Goal: Task Accomplishment & Management: Manage account settings

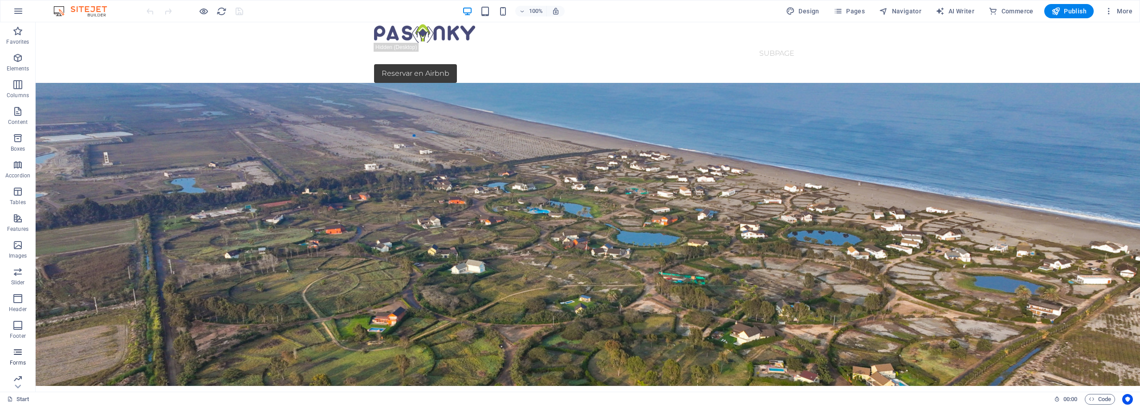
click at [15, 355] on icon "button" at bounding box center [17, 351] width 11 height 11
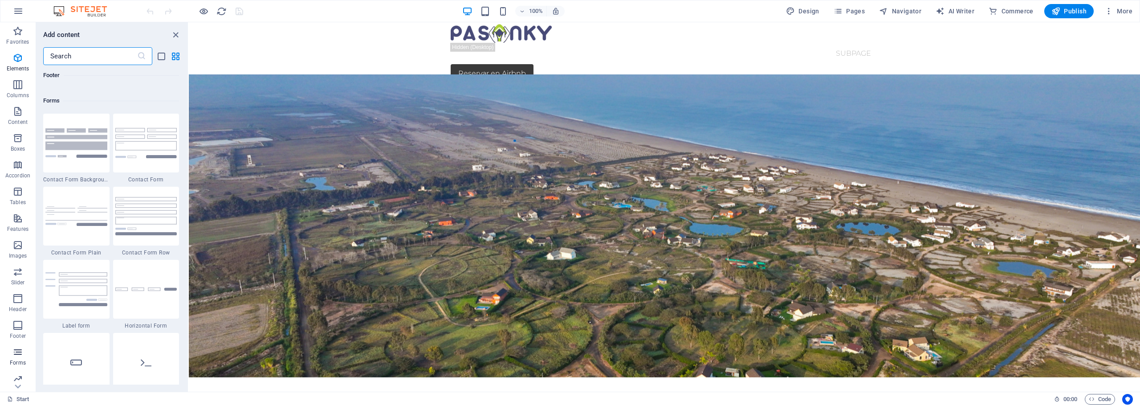
scroll to position [6500, 0]
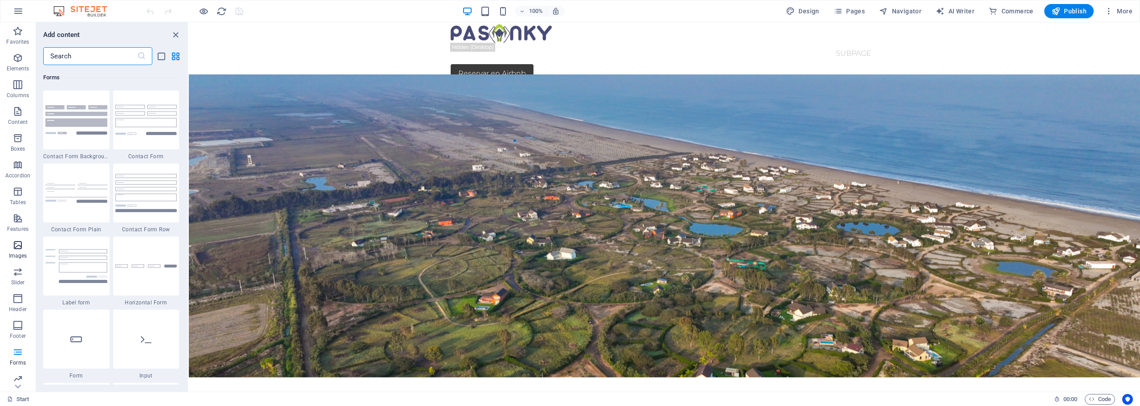
click at [15, 249] on icon "button" at bounding box center [17, 245] width 11 height 11
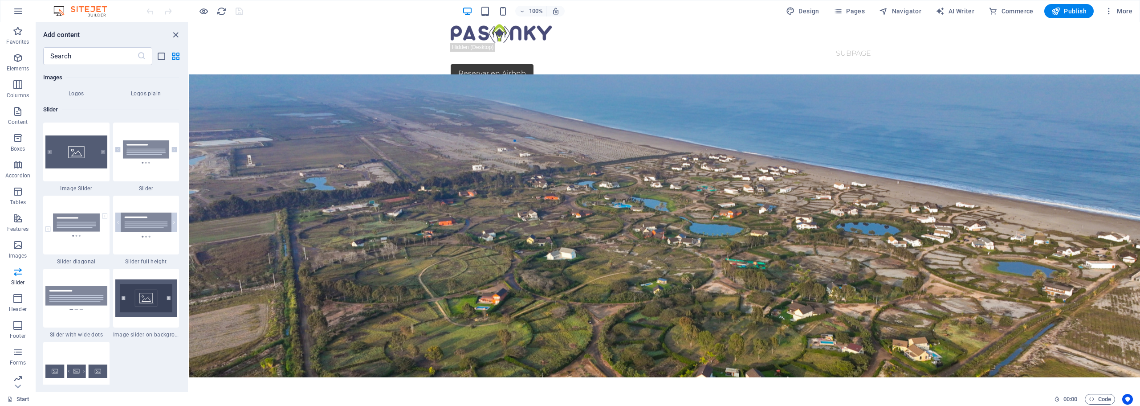
scroll to position [5049, 0]
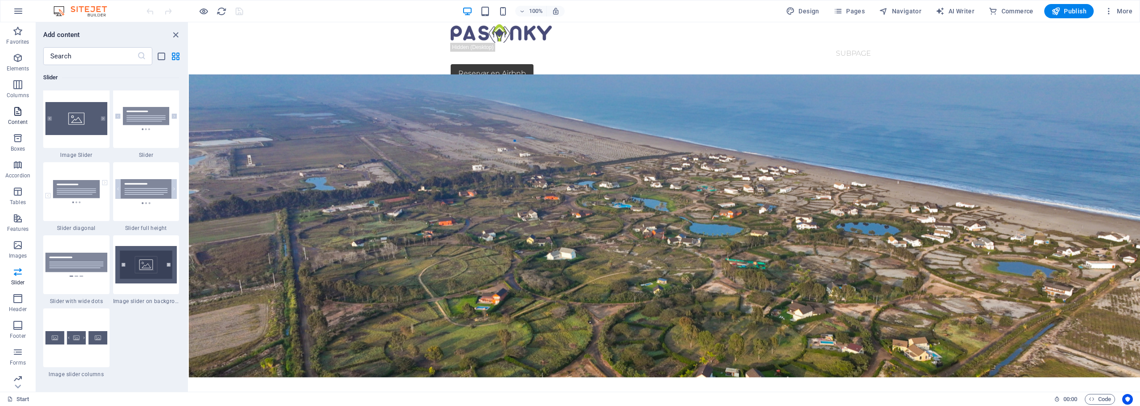
click at [18, 109] on icon "button" at bounding box center [17, 111] width 11 height 11
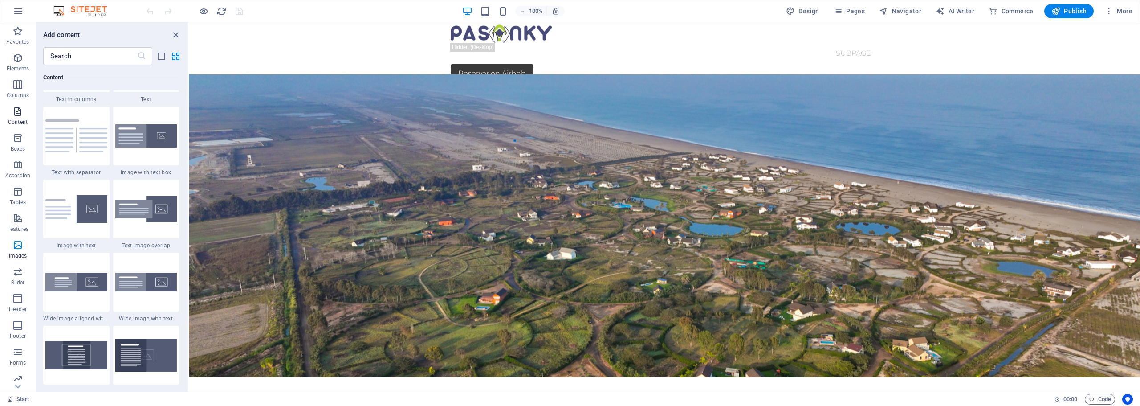
scroll to position [1558, 0]
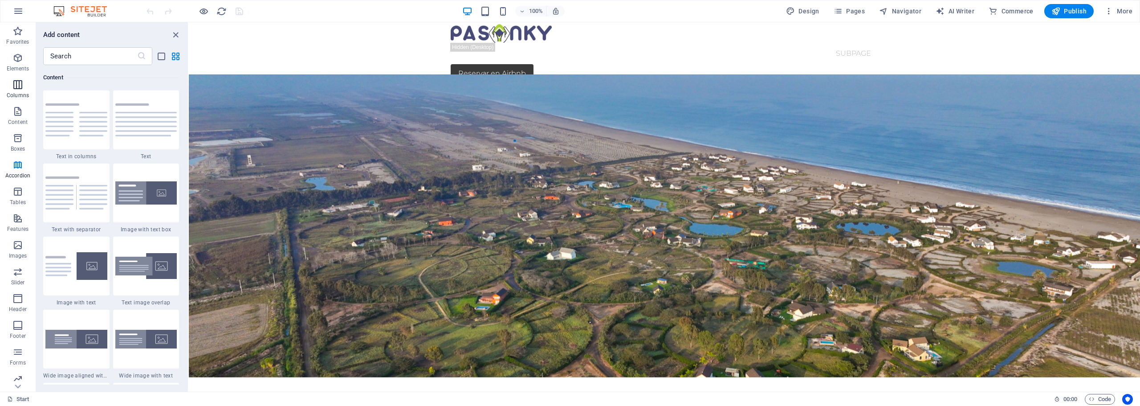
click at [19, 86] on icon "button" at bounding box center [17, 84] width 11 height 11
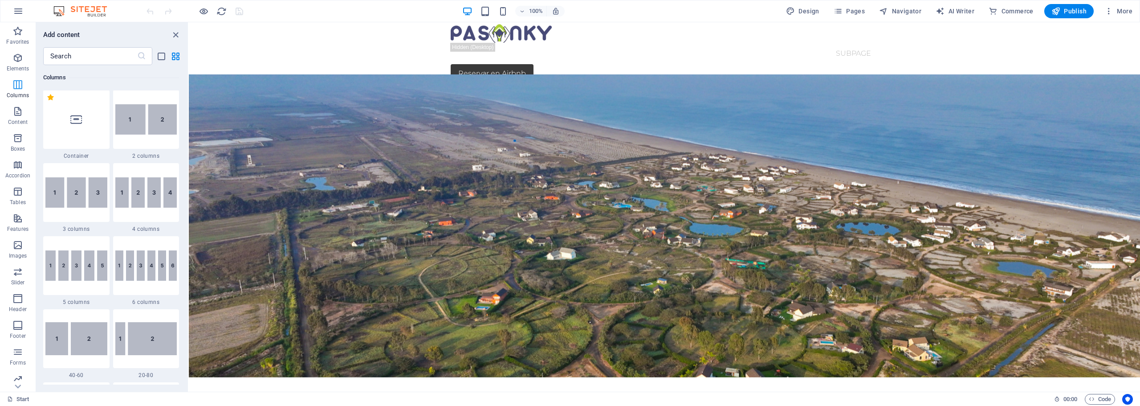
scroll to position [441, 0]
click at [17, 55] on icon "button" at bounding box center [17, 58] width 11 height 11
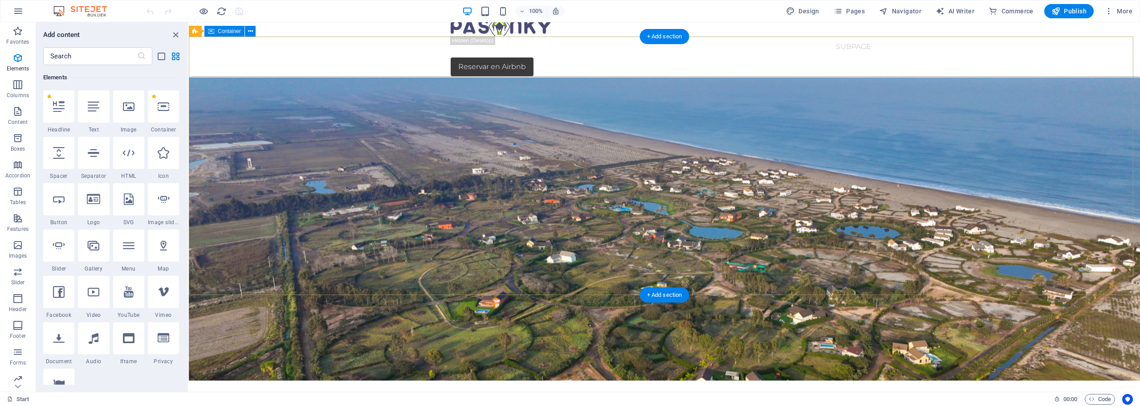
scroll to position [0, 0]
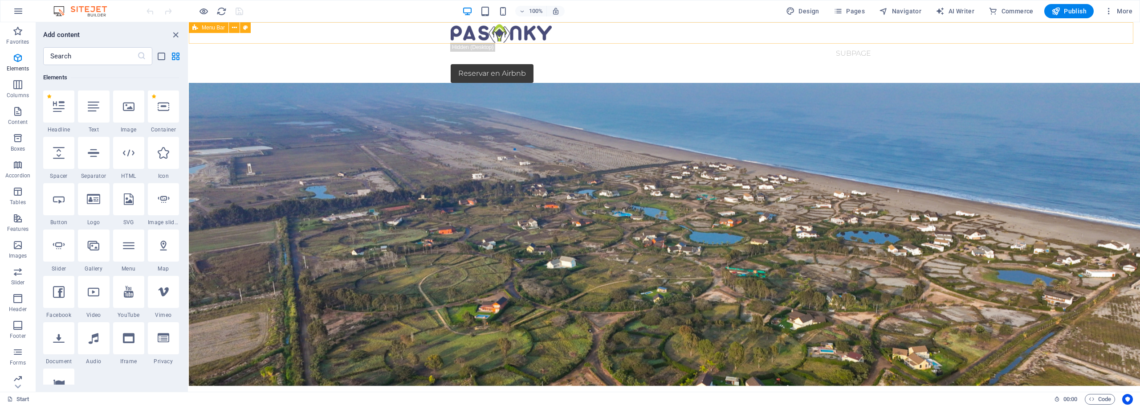
click at [211, 26] on span "Menu Bar" at bounding box center [213, 27] width 23 height 5
click at [12, 28] on icon "button" at bounding box center [17, 31] width 11 height 11
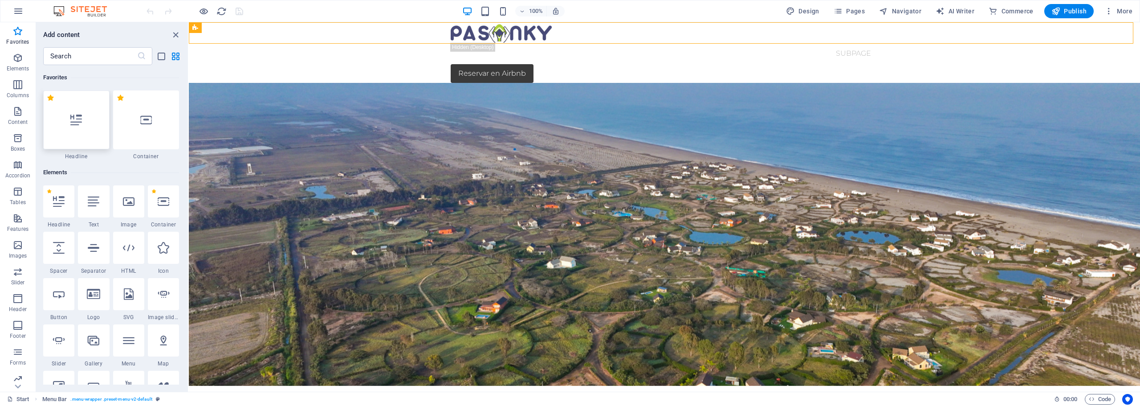
click at [80, 126] on div at bounding box center [76, 119] width 66 height 59
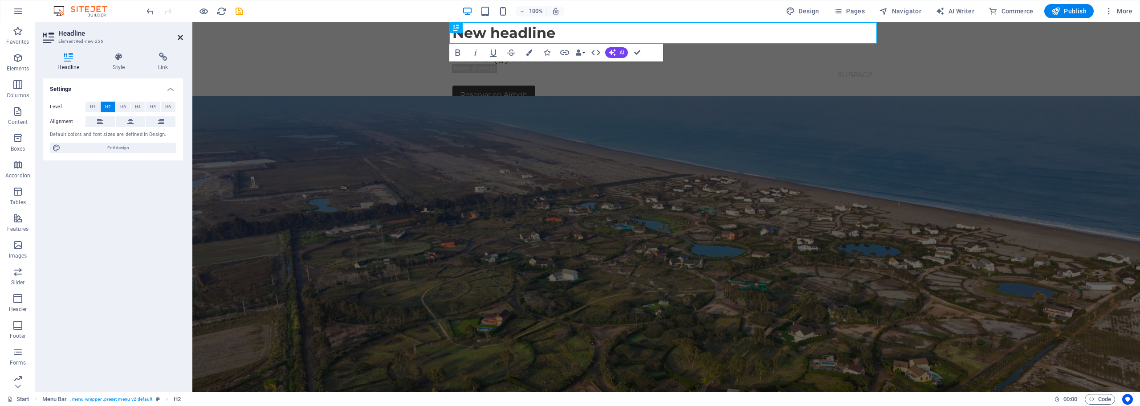
click at [181, 37] on icon at bounding box center [180, 37] width 5 height 7
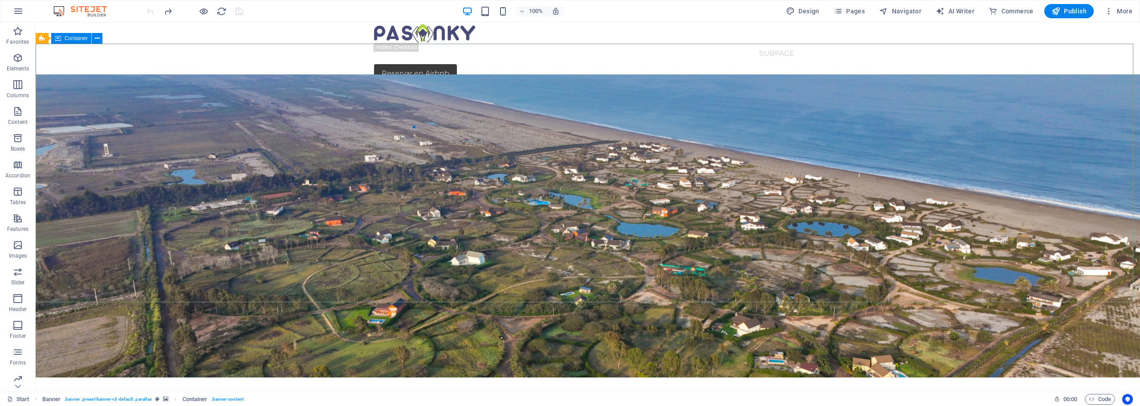
click at [76, 40] on span "Container" at bounding box center [76, 38] width 23 height 5
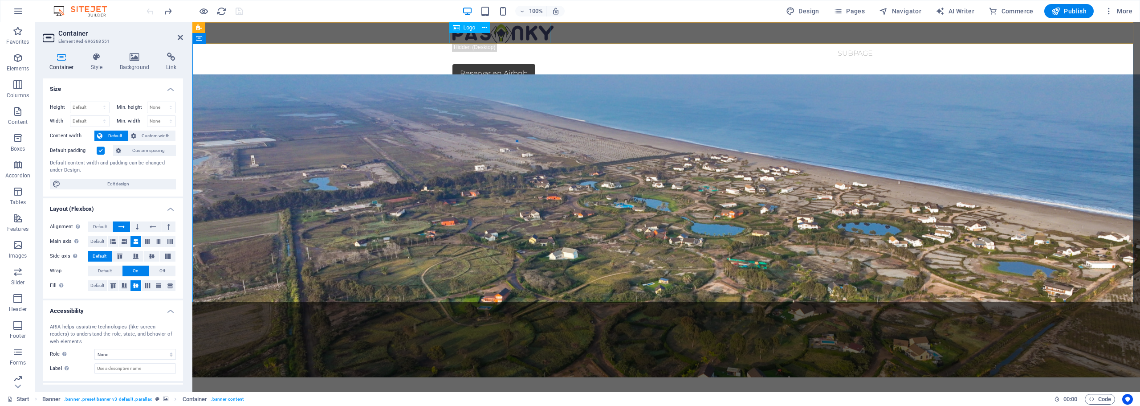
click at [513, 37] on div at bounding box center [665, 32] width 427 height 20
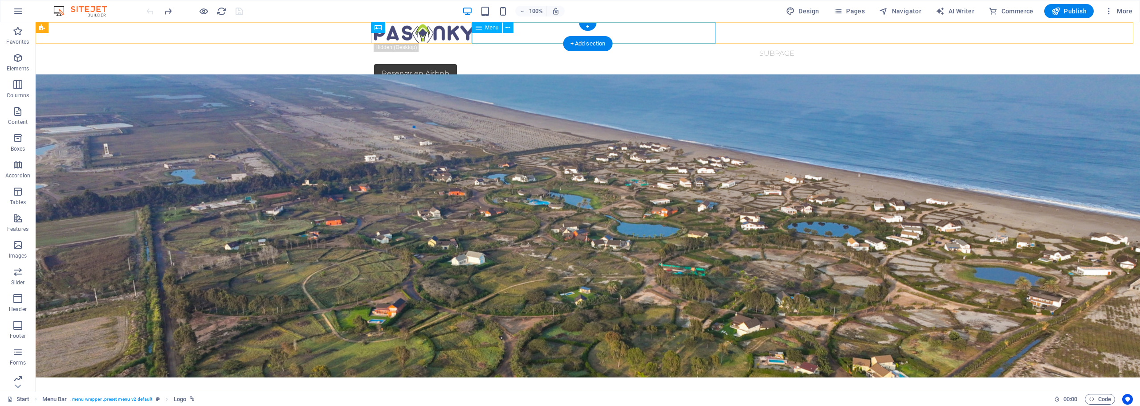
click at [513, 43] on nav "Start Subpage" at bounding box center [587, 53] width 427 height 21
click at [446, 34] on div at bounding box center [587, 32] width 427 height 20
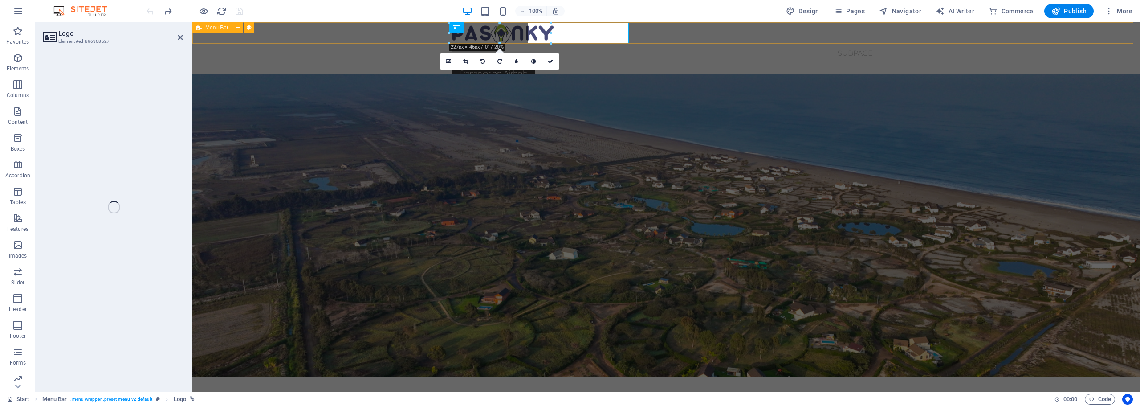
select select "px"
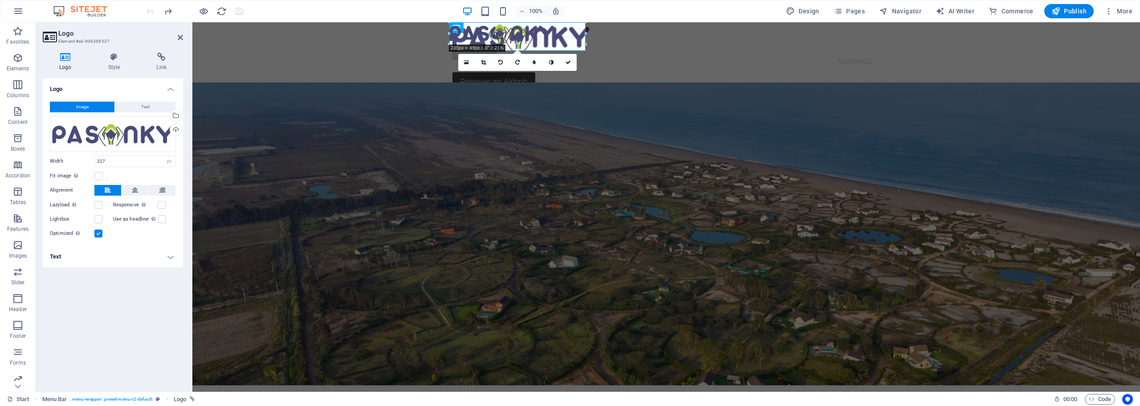
drag, startPoint x: 450, startPoint y: 42, endPoint x: 244, endPoint y: 28, distance: 206.2
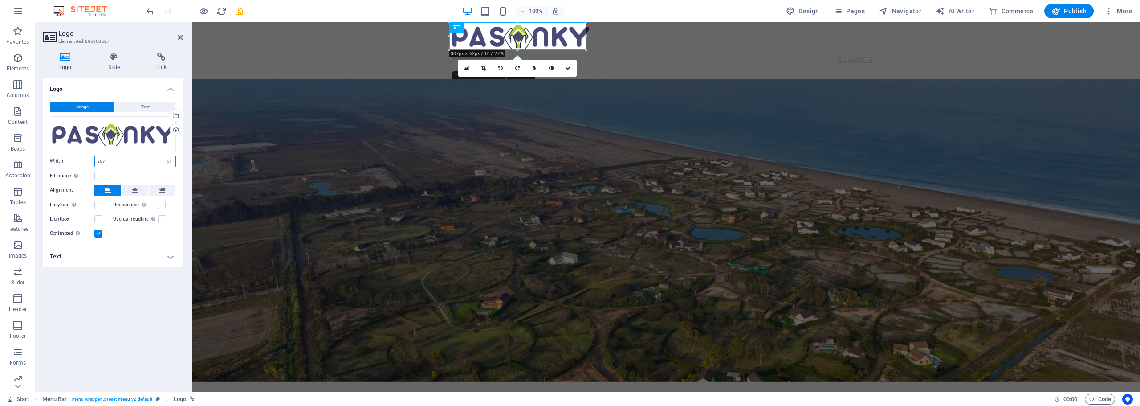
click at [111, 161] on input "307" at bounding box center [135, 161] width 81 height 11
type input "300"
click at [130, 327] on div "Logo Image Text Drag files here, click to choose files or select files from Fil…" at bounding box center [113, 231] width 140 height 306
click at [147, 106] on span "Text" at bounding box center [145, 107] width 8 height 11
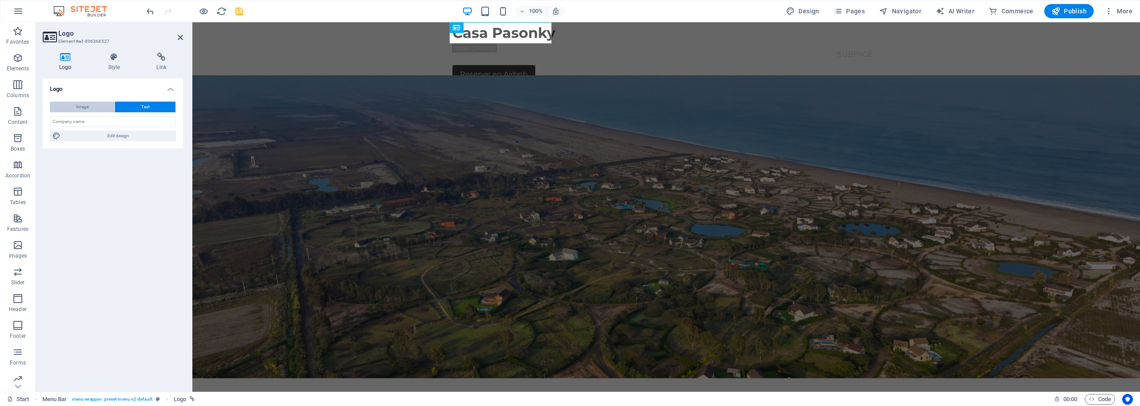
click at [83, 104] on span "Image" at bounding box center [82, 107] width 12 height 11
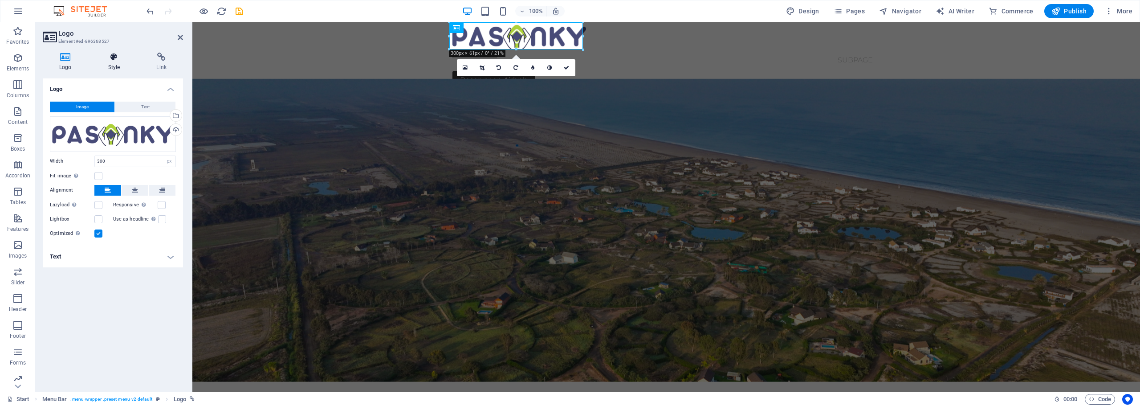
click at [114, 54] on icon at bounding box center [114, 57] width 45 height 9
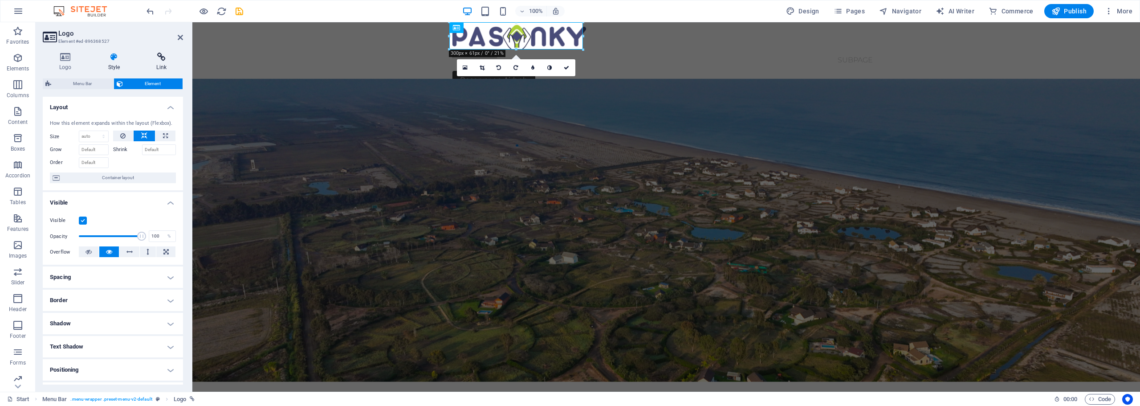
click at [162, 59] on icon at bounding box center [161, 57] width 43 height 9
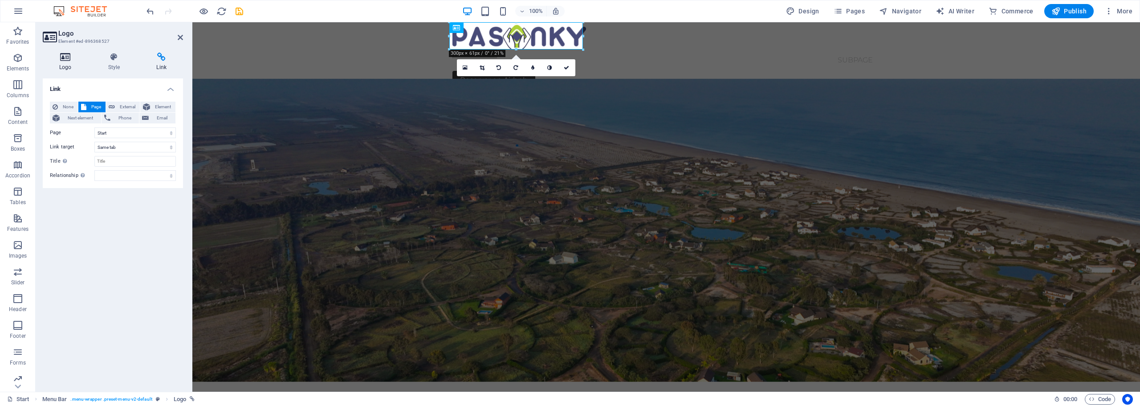
click at [69, 61] on h4 "Logo" at bounding box center [67, 62] width 49 height 19
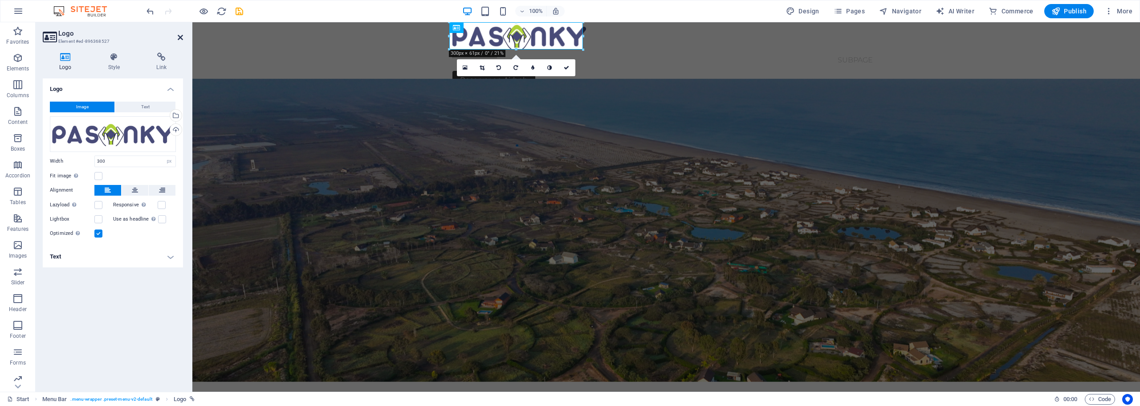
click at [180, 37] on icon at bounding box center [180, 37] width 5 height 7
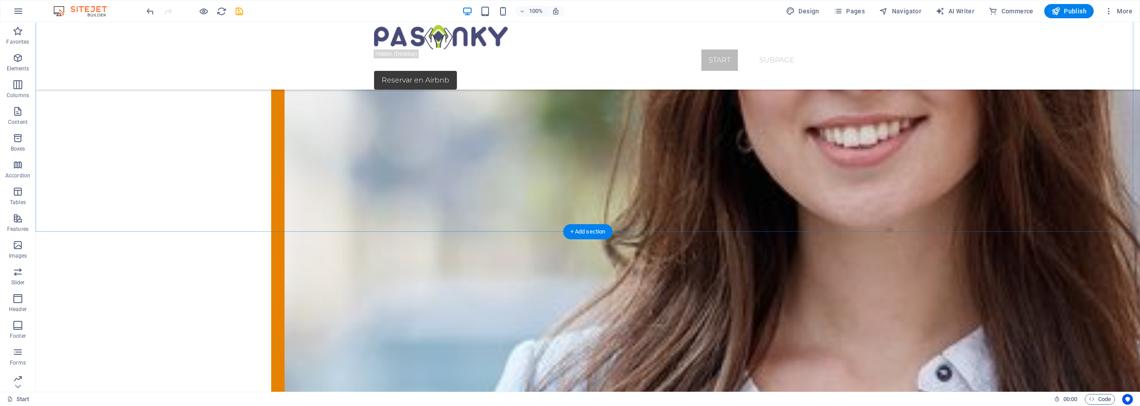
scroll to position [1772, 0]
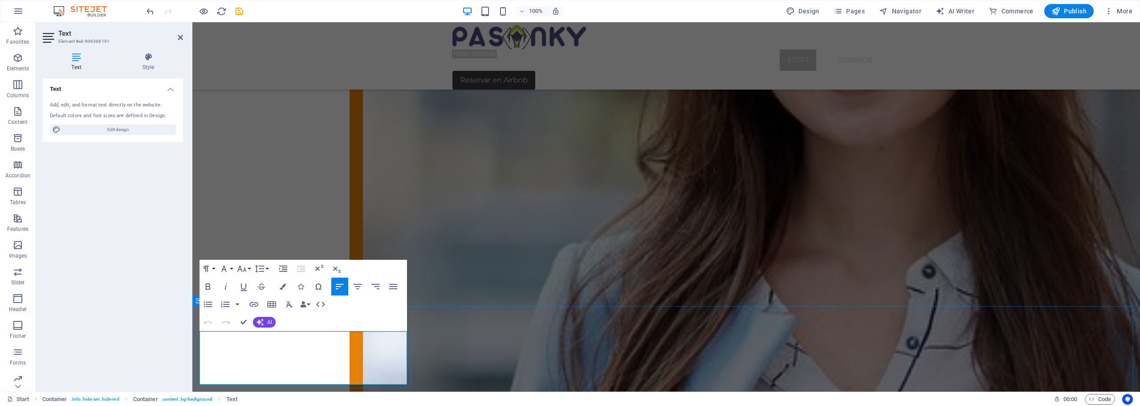
click at [143, 131] on span "Edit design" at bounding box center [118, 129] width 110 height 11
select select "px"
select select "300"
select select "px"
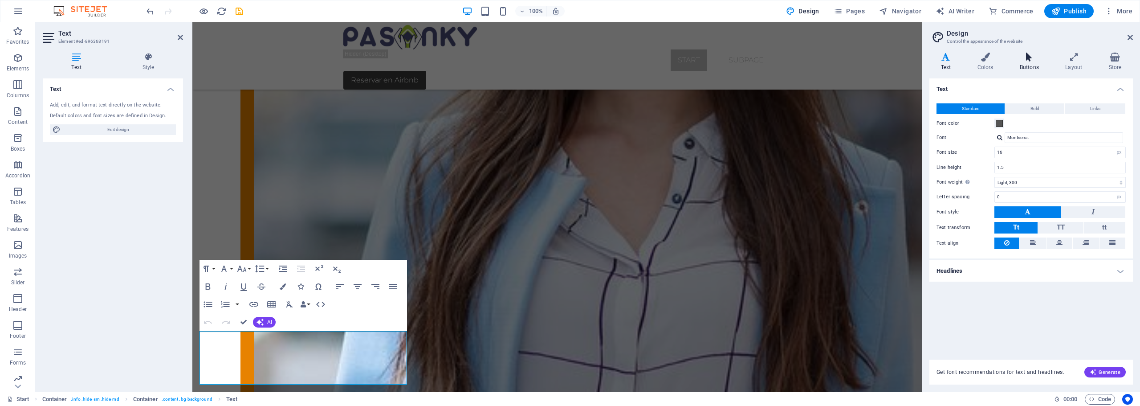
click at [1027, 61] on h4 "Buttons" at bounding box center [1030, 62] width 45 height 19
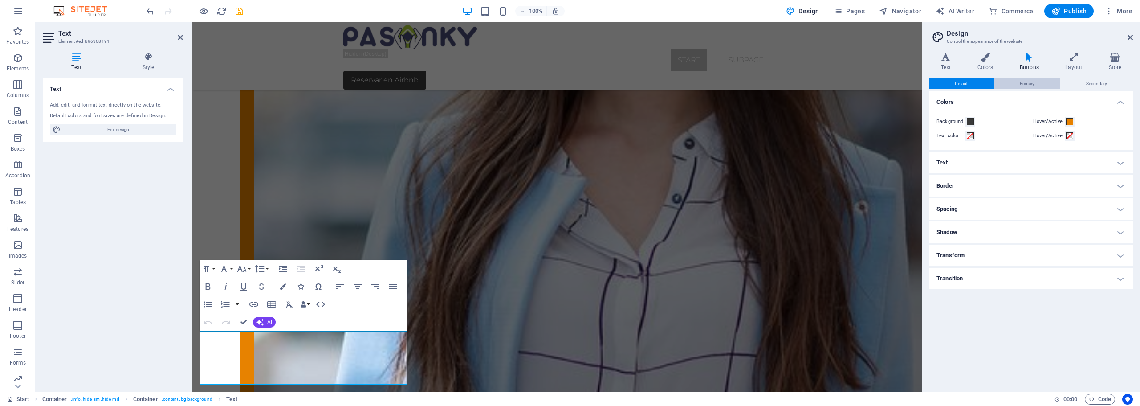
click at [1032, 79] on span "Primary" at bounding box center [1027, 83] width 15 height 11
click at [1102, 81] on span "Secondary" at bounding box center [1096, 83] width 21 height 11
click at [967, 87] on span "Default" at bounding box center [962, 83] width 14 height 11
click at [943, 62] on h4 "Text" at bounding box center [947, 62] width 37 height 19
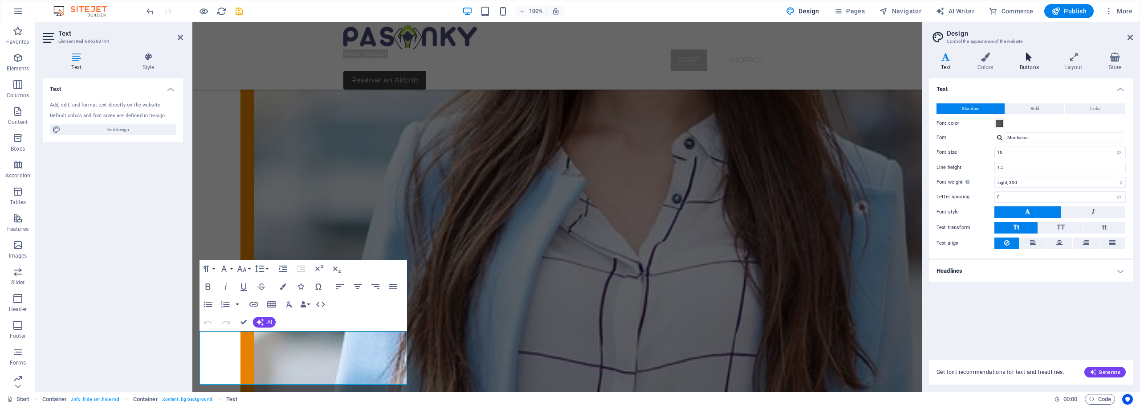
click at [1030, 63] on h4 "Buttons" at bounding box center [1030, 62] width 45 height 19
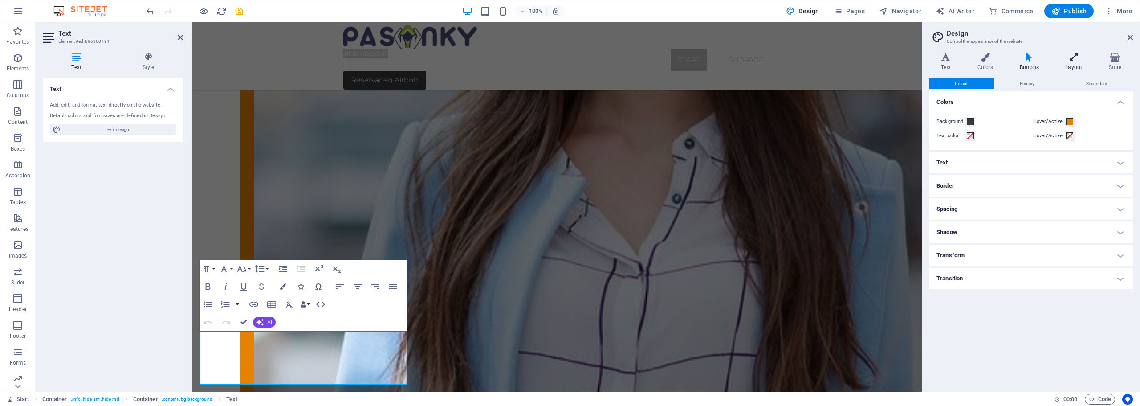
click at [1072, 65] on h4 "Layout" at bounding box center [1075, 62] width 43 height 19
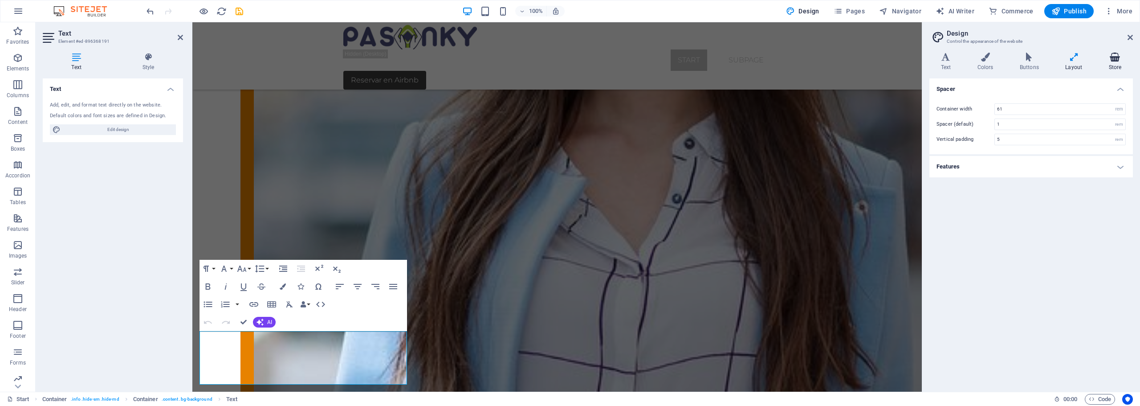
click at [1113, 65] on h4 "Store" at bounding box center [1115, 62] width 36 height 19
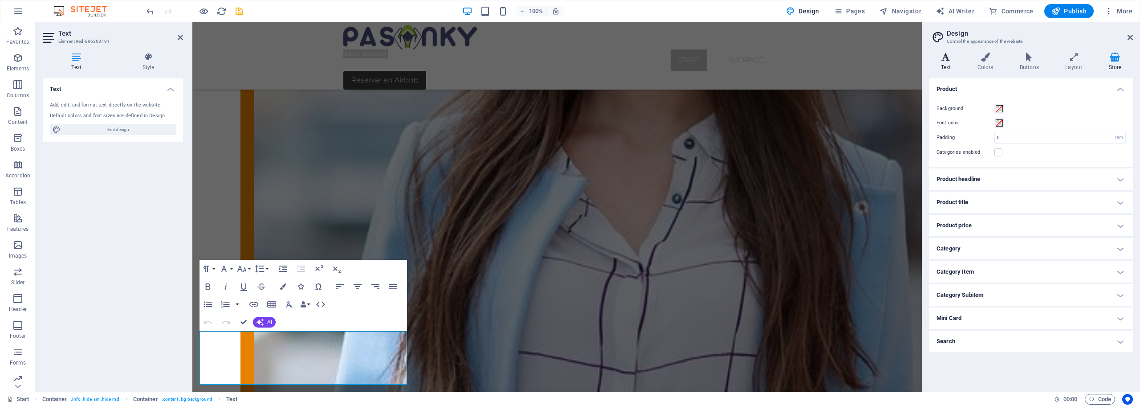
click at [950, 62] on h4 "Text" at bounding box center [947, 62] width 37 height 19
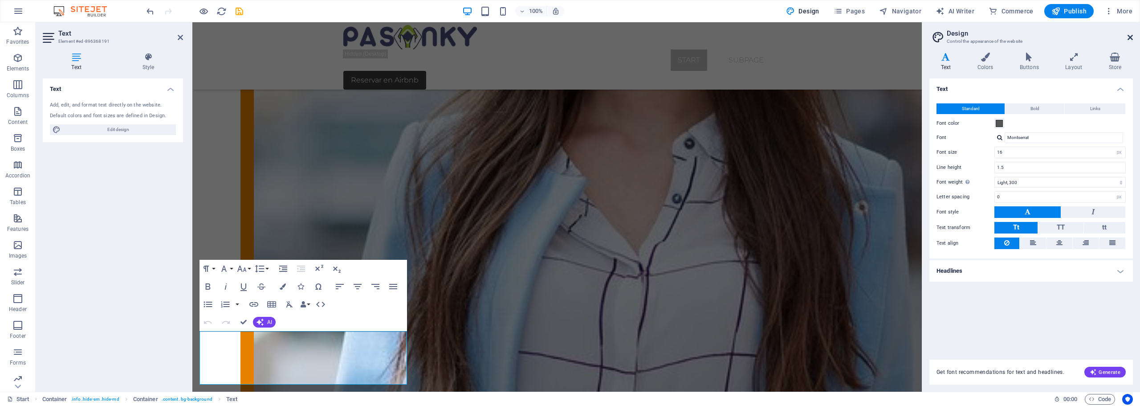
click at [1130, 37] on icon at bounding box center [1129, 37] width 5 height 7
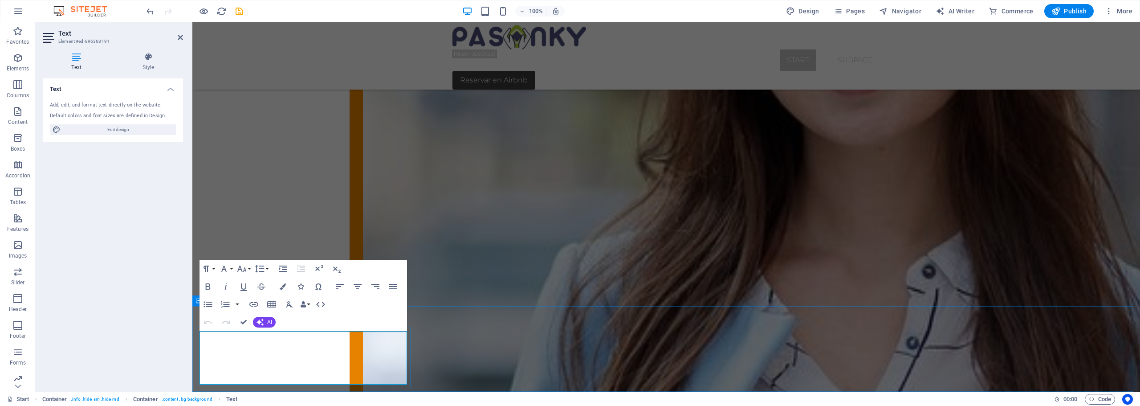
click at [213, 268] on button "Paragraph Format" at bounding box center [207, 269] width 17 height 18
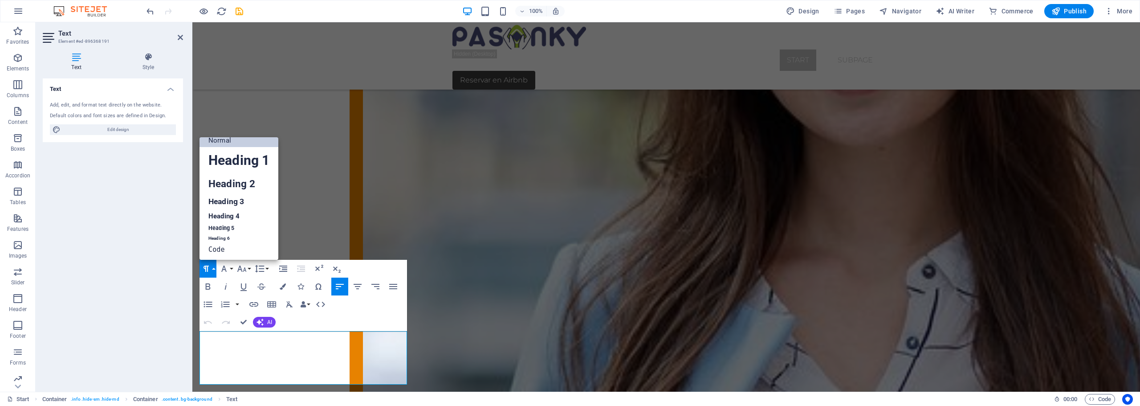
scroll to position [7, 0]
click at [213, 268] on button "Paragraph Format" at bounding box center [207, 269] width 17 height 18
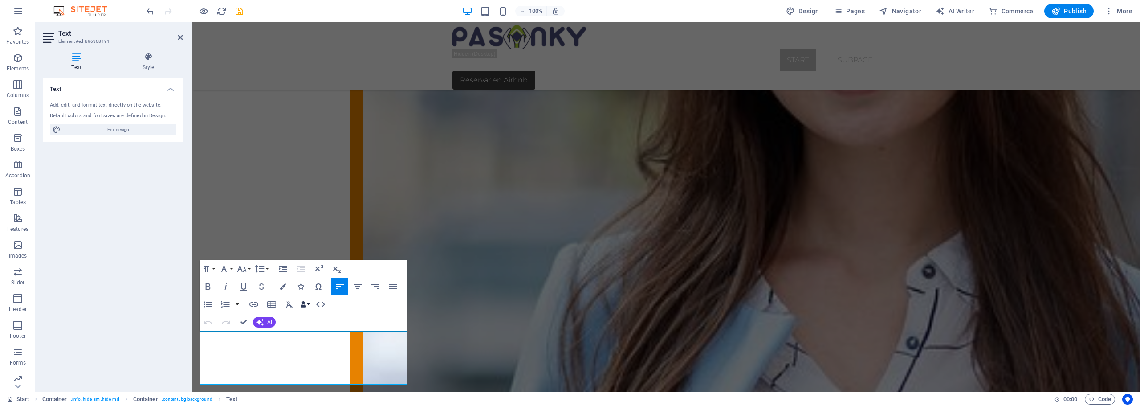
click at [309, 305] on button "Data Bindings" at bounding box center [305, 304] width 12 height 18
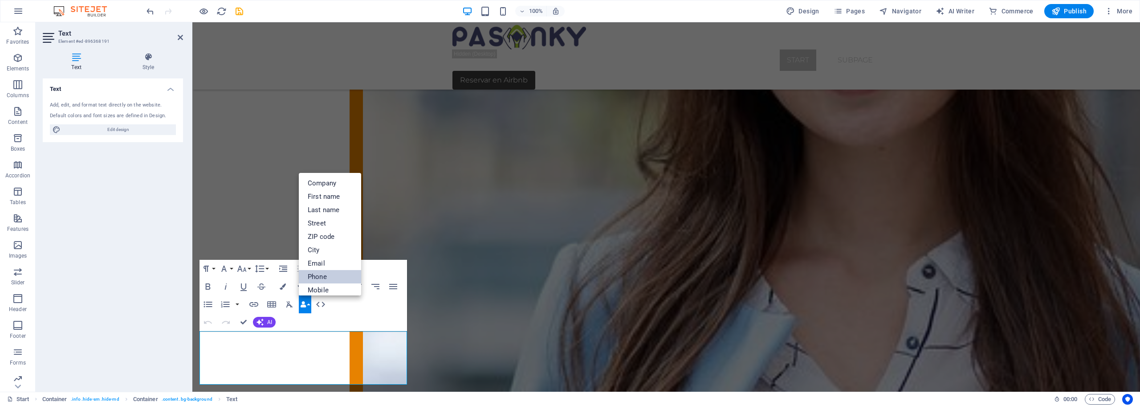
click at [328, 277] on link "Phone" at bounding box center [330, 276] width 62 height 13
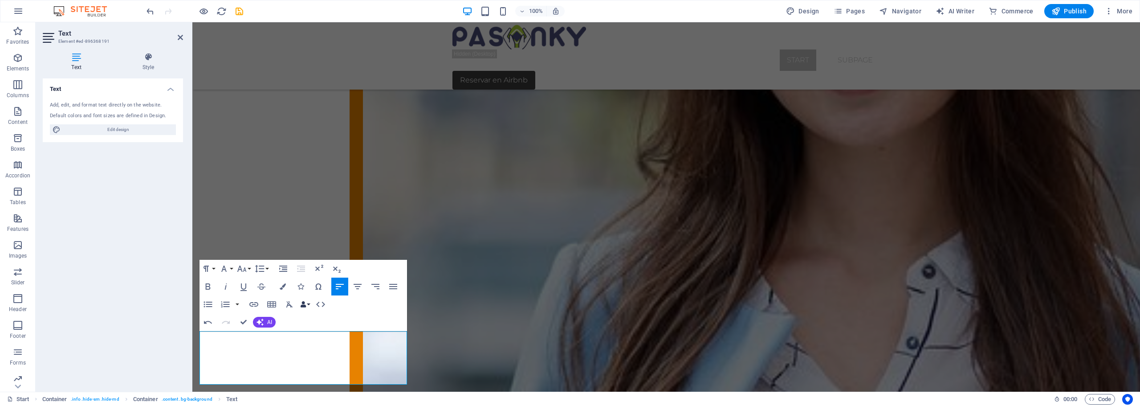
click at [307, 304] on button "Data Bindings" at bounding box center [305, 304] width 12 height 18
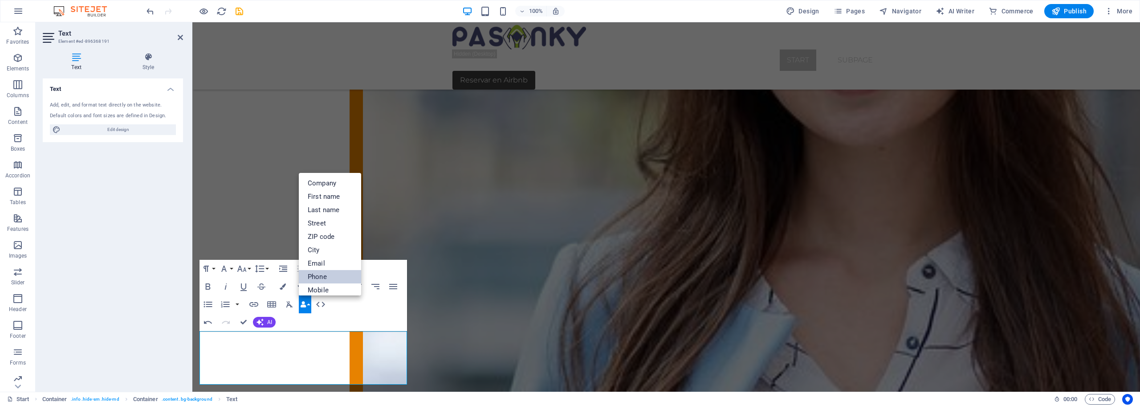
click at [316, 276] on link "Phone" at bounding box center [330, 276] width 62 height 13
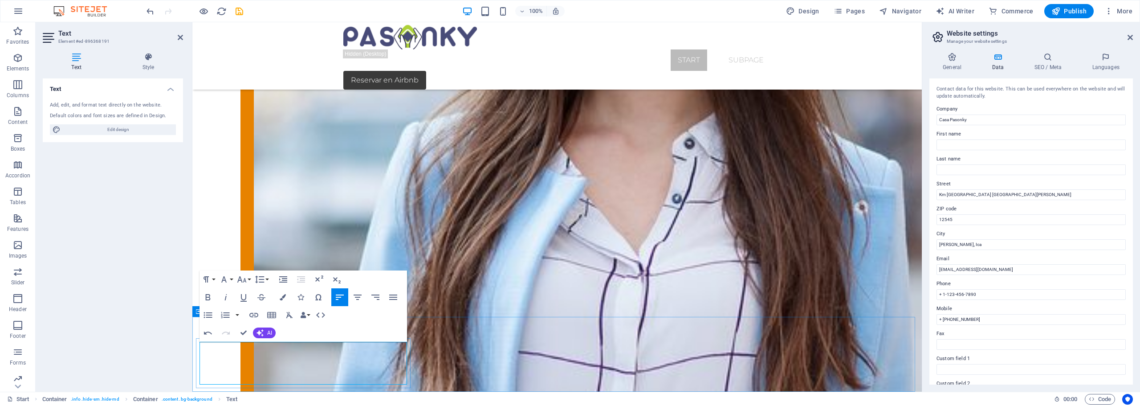
scroll to position [1762, 0]
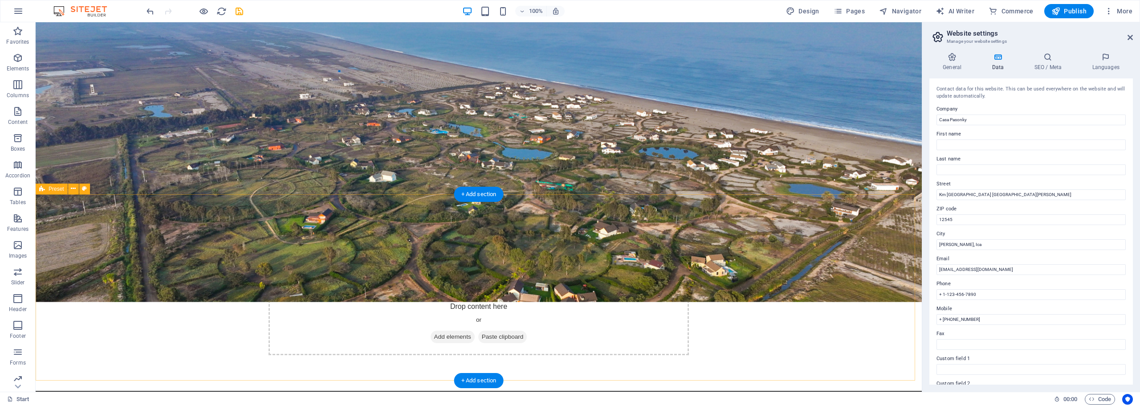
scroll to position [134, 0]
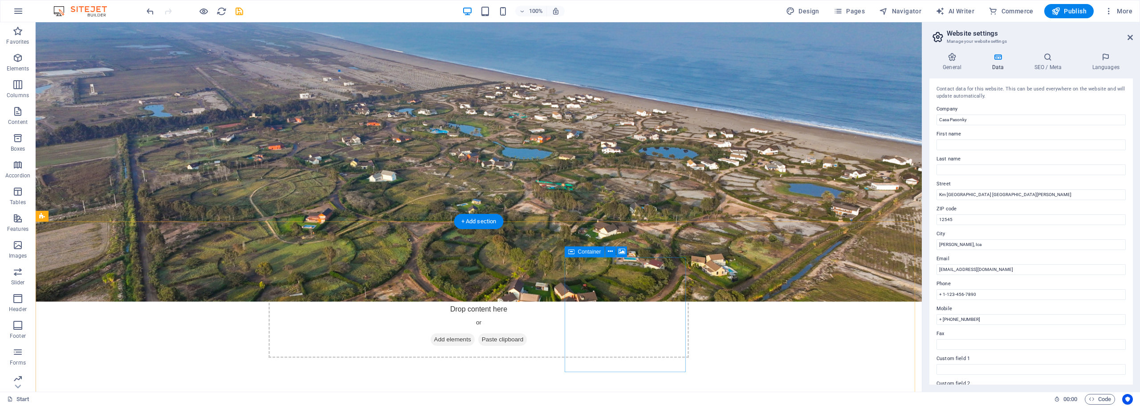
select select "px"
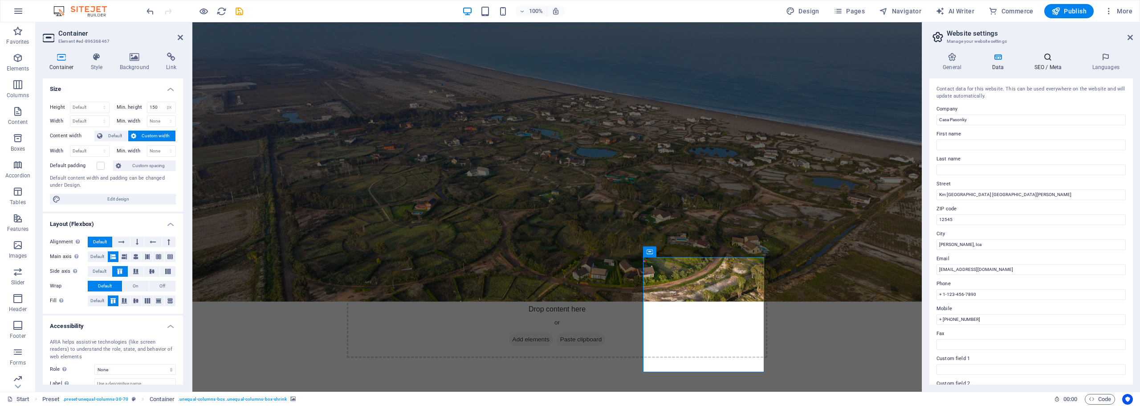
click at [1051, 65] on h4 "SEO / Meta" at bounding box center [1049, 62] width 58 height 19
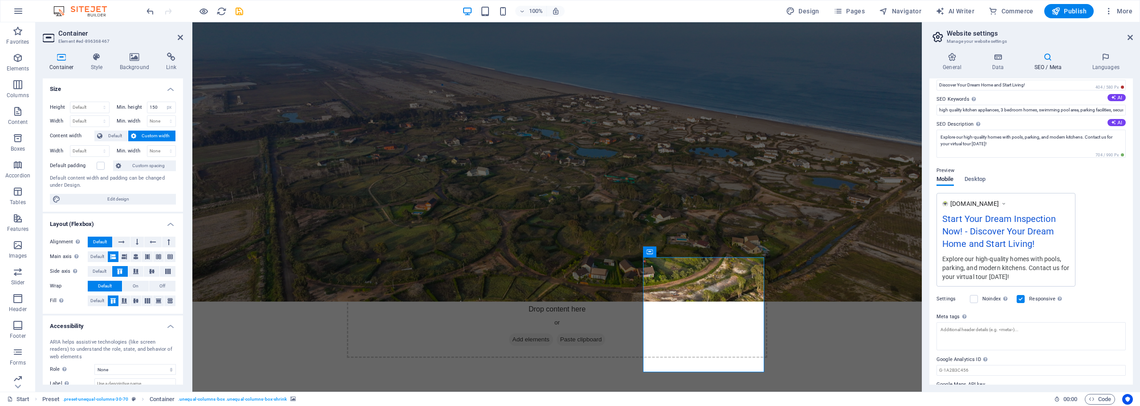
scroll to position [45, 0]
click at [974, 175] on span "Desktop" at bounding box center [974, 177] width 21 height 12
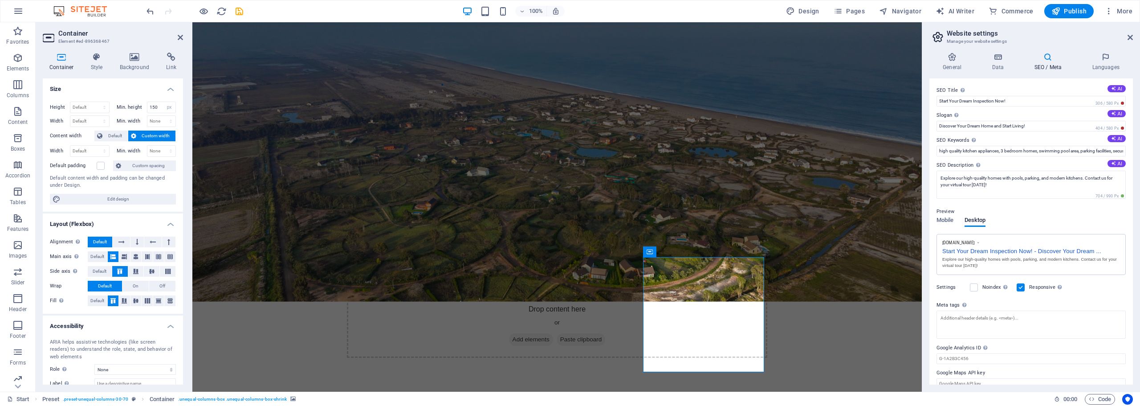
scroll to position [0, 0]
click at [1001, 62] on h4 "Data" at bounding box center [999, 62] width 42 height 19
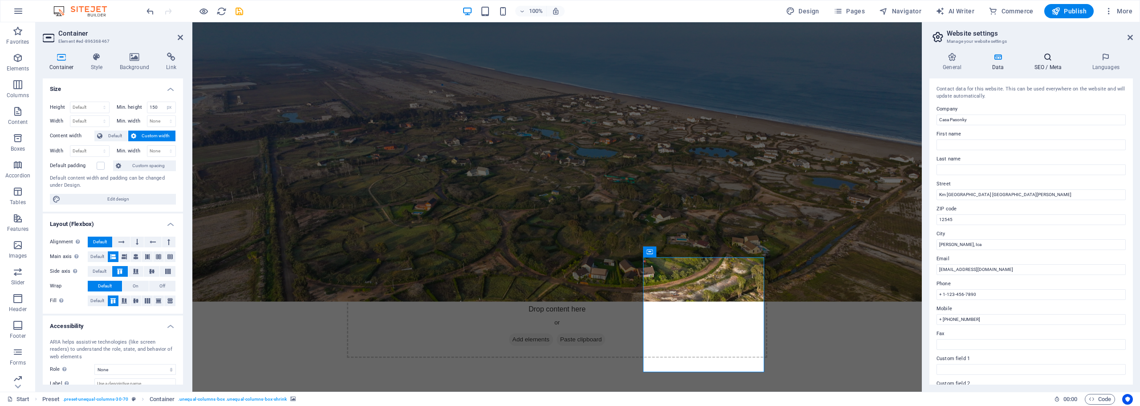
click at [1045, 56] on icon at bounding box center [1047, 57] width 54 height 9
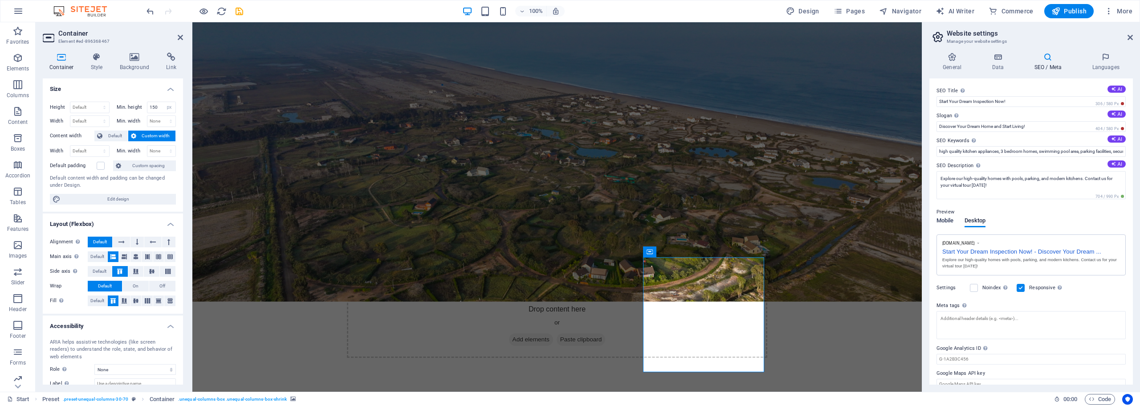
click at [947, 219] on span "Mobile" at bounding box center [944, 221] width 17 height 12
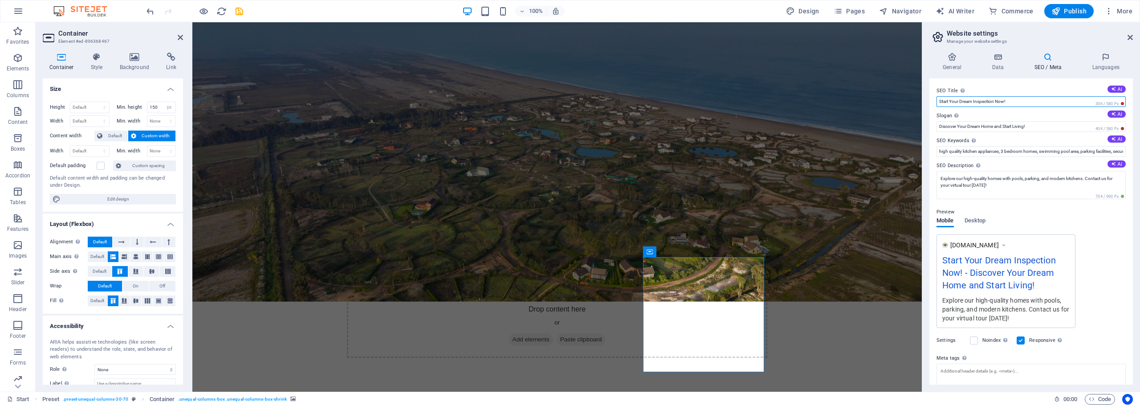
drag, startPoint x: 1018, startPoint y: 102, endPoint x: 935, endPoint y: 102, distance: 83.3
click at [935, 102] on div "SEO Title The title of your website - make it something that stands out in sear…" at bounding box center [1030, 231] width 203 height 306
drag, startPoint x: 950, startPoint y: 99, endPoint x: 1005, endPoint y: 91, distance: 55.8
click at [1005, 92] on label "SEO Title The title of your website - make it something that stands out in sear…" at bounding box center [1030, 90] width 189 height 11
click at [1005, 96] on input "Start Your Dream Inspection Now!" at bounding box center [1030, 101] width 189 height 11
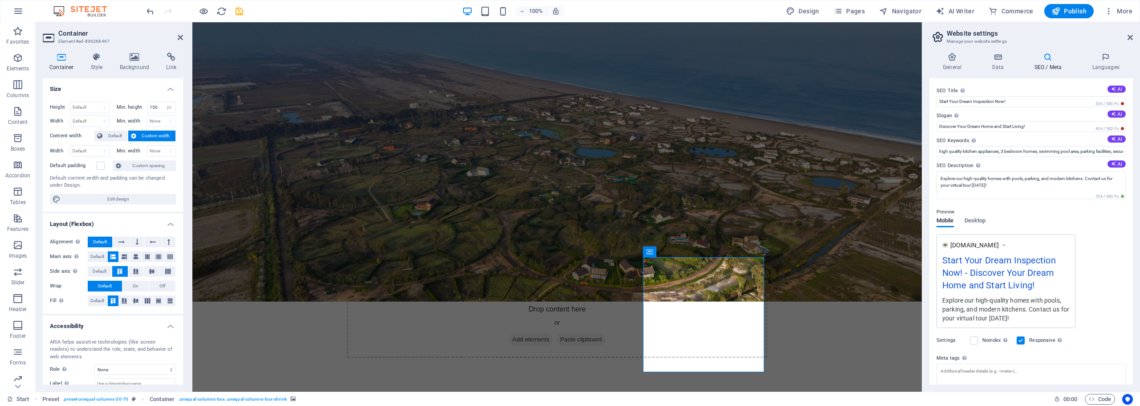
click at [1043, 216] on div "Preview" at bounding box center [1030, 212] width 189 height 11
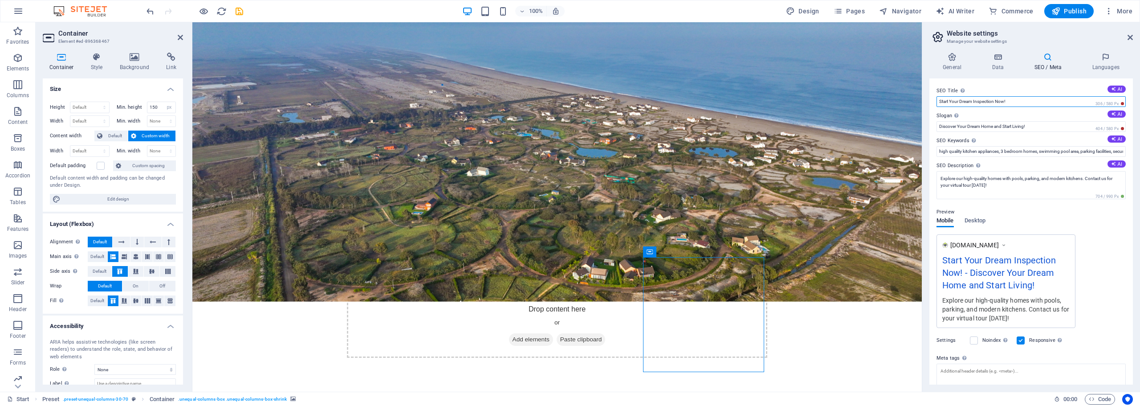
paste input "Airbnb Pasonky: [GEOGRAPHIC_DATA] en [GEOGRAPHIC_DATA][PERSON_NAME] – [GEOGRAPH…"
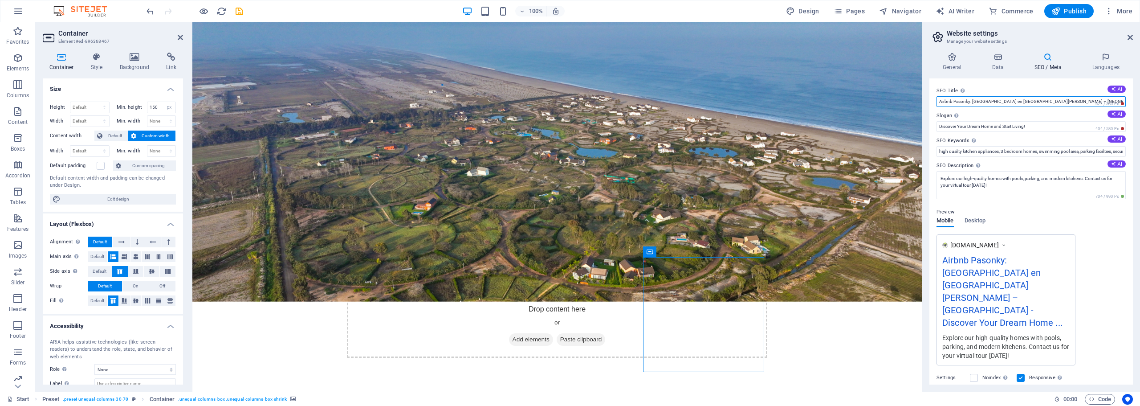
type input "Airbnb Pasonky: [GEOGRAPHIC_DATA] en [GEOGRAPHIC_DATA][PERSON_NAME] – [GEOGRAPH…"
click at [1055, 126] on input "Discover Your Dream Home and Start Living!" at bounding box center [1030, 126] width 189 height 11
drag, startPoint x: 1231, startPoint y: 148, endPoint x: 910, endPoint y: 128, distance: 322.1
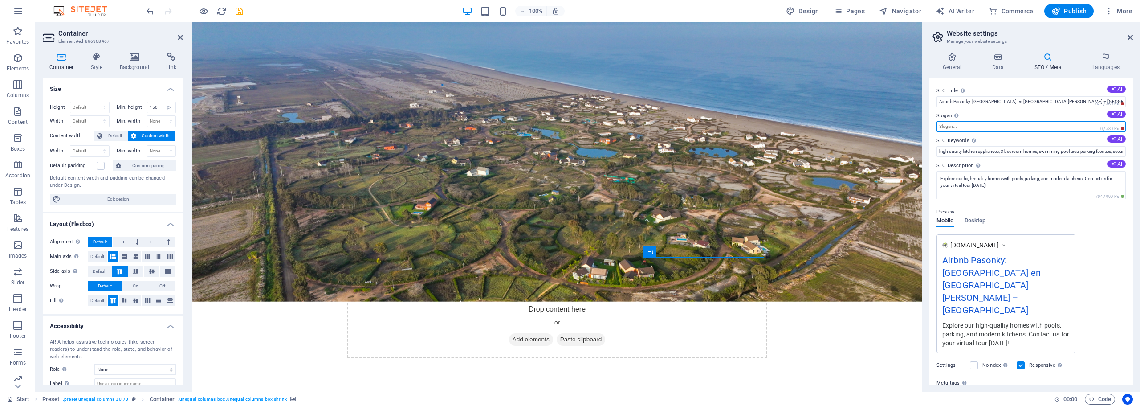
paste input "Tu refugio junto al mar, con piscina y toda la comodidad"
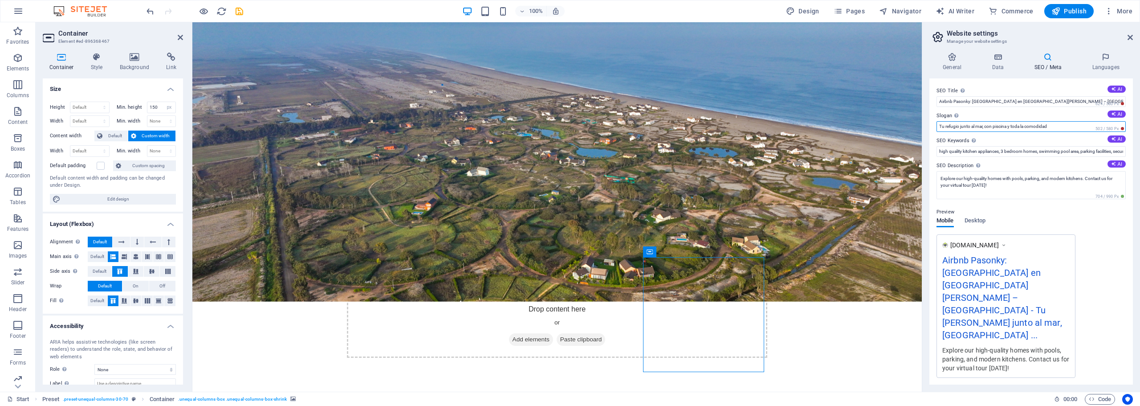
type input "Tu refugio junto al mar, con piscina y toda la comodidad"
click at [939, 151] on input "high quality kitchen appliances, 3 bedroom homes, swimming pool area, parking f…" at bounding box center [1030, 151] width 189 height 11
type input "t"
paste input "airbnb Pasonky, casa de [GEOGRAPHIC_DATA], [GEOGRAPHIC_DATA][PERSON_NAME], [GEO…"
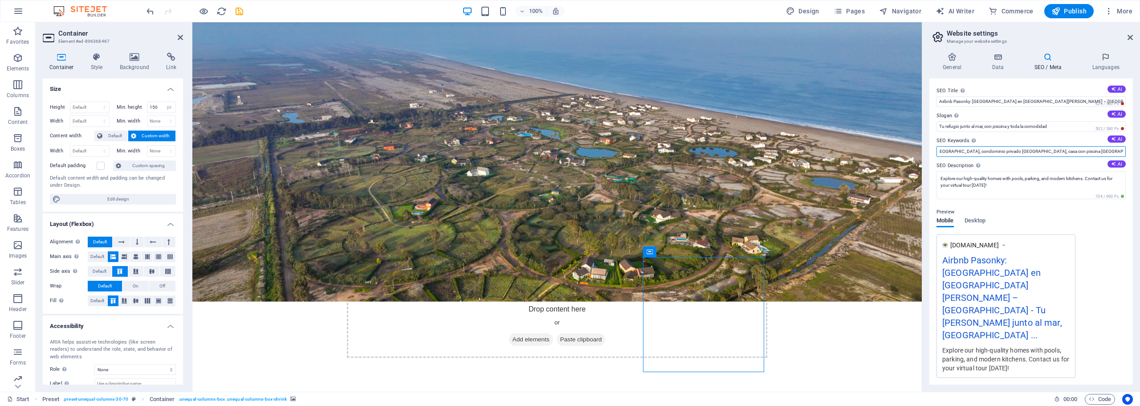
type input "airbnb Pasonky, casa de [GEOGRAPHIC_DATA], [GEOGRAPHIC_DATA][PERSON_NAME], [GEO…"
click at [1000, 187] on textarea "Explore our high-quality homes with pools, parking, and modern kitchens. Contac…" at bounding box center [1030, 185] width 189 height 28
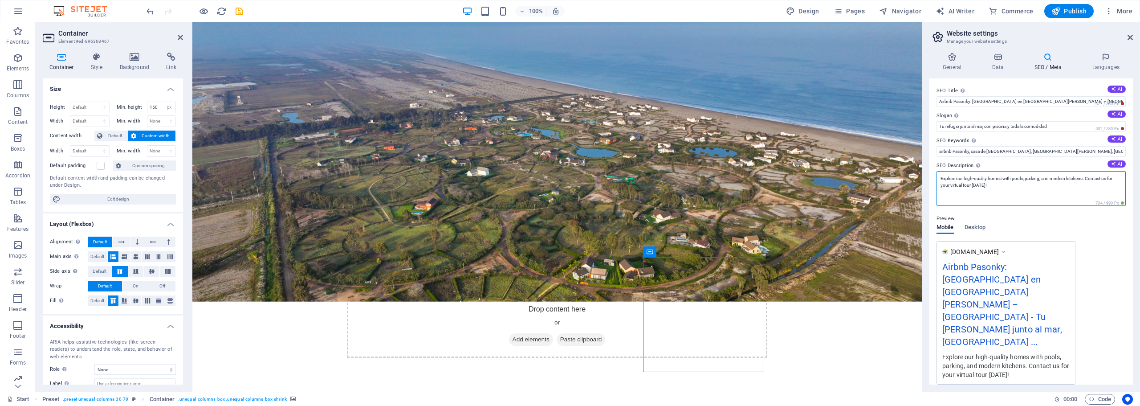
drag, startPoint x: 1001, startPoint y: 184, endPoint x: 922, endPoint y: 171, distance: 80.4
click at [922, 171] on aside "Website settings Manage your website settings General Data SEO / Meta Languages…" at bounding box center [1031, 206] width 218 height 369
paste textarea "Disfruta Pasonky, tu casa de playa en [GEOGRAPHIC_DATA][PERSON_NAME], [GEOGRAPH…"
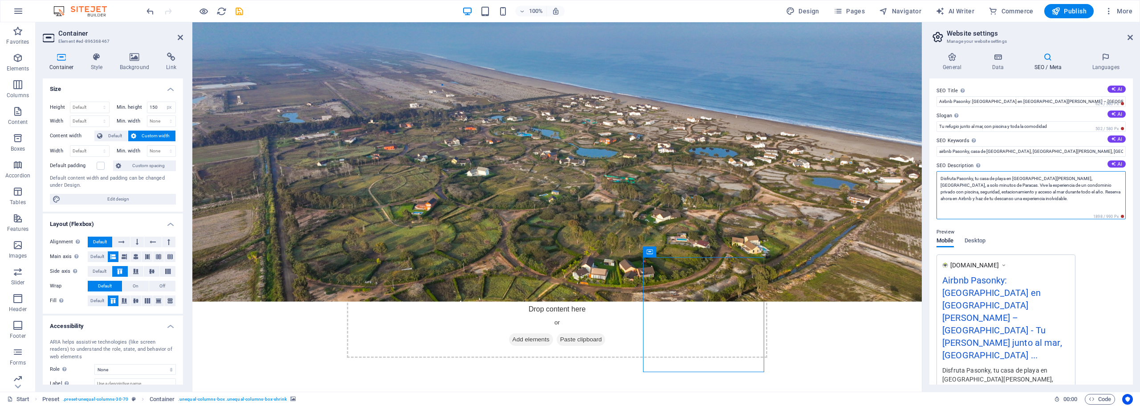
click at [957, 210] on textarea "Disfruta Pasonky, tu casa de playa en [GEOGRAPHIC_DATA][PERSON_NAME], [GEOGRAPH…" at bounding box center [1030, 195] width 189 height 48
click at [1055, 195] on textarea "Disfruta Pasonky, tu casa de playa en [GEOGRAPHIC_DATA][PERSON_NAME], [GEOGRAPH…" at bounding box center [1030, 195] width 189 height 48
click at [992, 215] on textarea "Disfruta Pasonky, tu casa de playa en [GEOGRAPHIC_DATA][PERSON_NAME], [GEOGRAPH…" at bounding box center [1030, 195] width 189 height 48
click at [1047, 199] on textarea "Disfruta Pasonky, tu casa de playa en [GEOGRAPHIC_DATA][PERSON_NAME], [GEOGRAPH…" at bounding box center [1030, 195] width 189 height 48
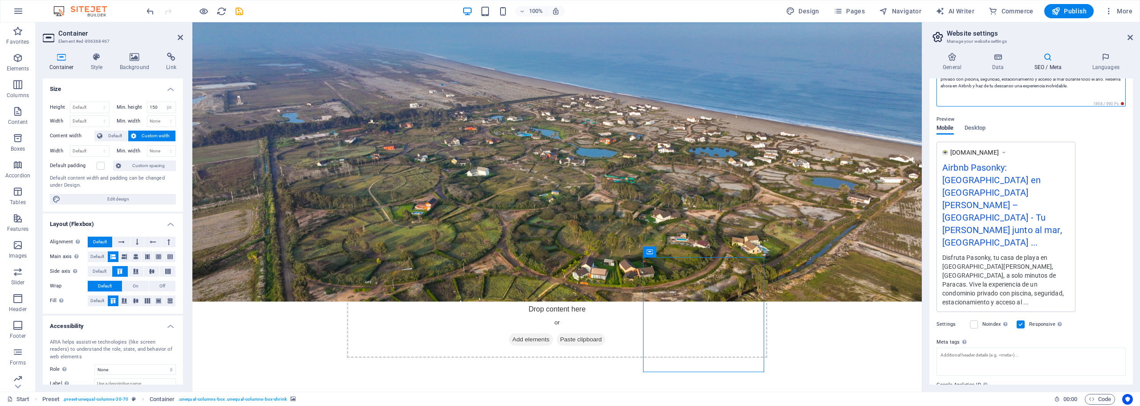
scroll to position [115, 0]
type textarea "Disfruta Pasonky, tu casa de playa en [GEOGRAPHIC_DATA][PERSON_NAME], [GEOGRAPH…"
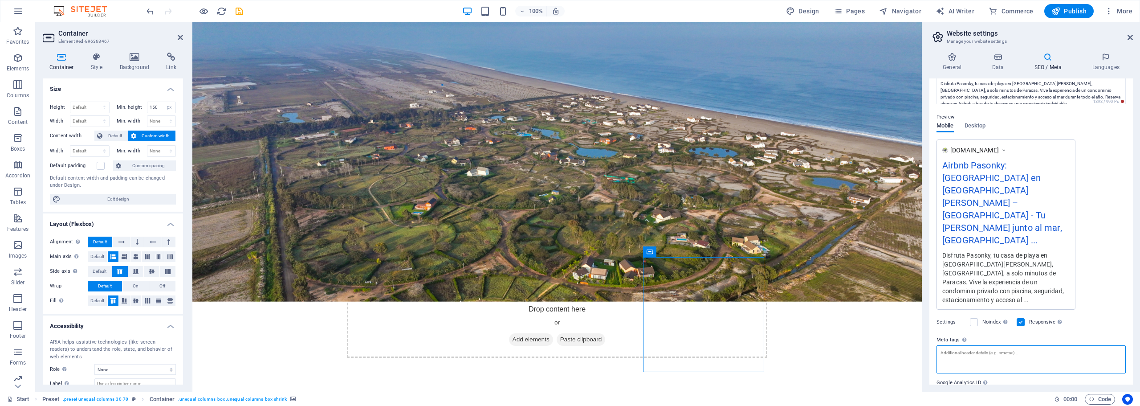
scroll to position [102, 0]
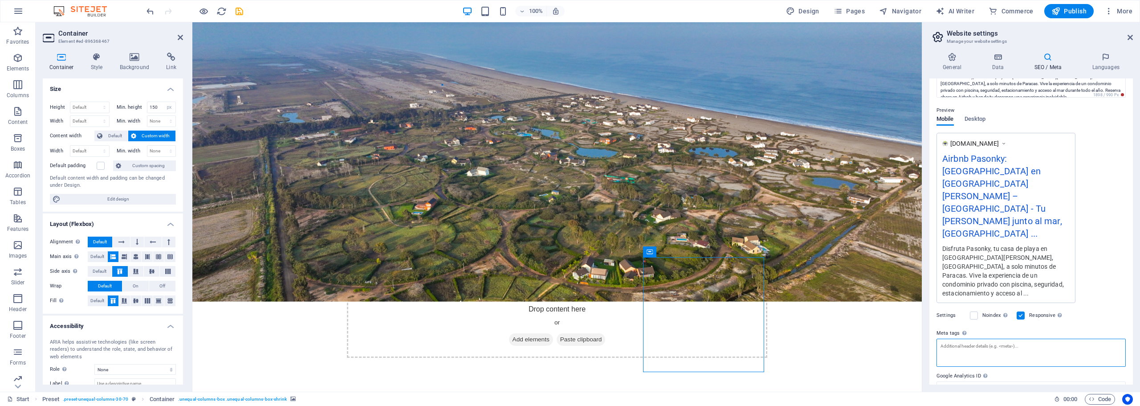
click at [947, 338] on textarea "Meta tags Enter HTML code here that will be placed inside the tags of your webs…" at bounding box center [1030, 352] width 189 height 28
paste textarea "<!-- Lore Ipsum --> <dolor>Sitame Consect: Adip el Seddo ei Tempo inc Utlabo – …"
type textarea "<!-- Lore Ipsum --> <dolor>Sitame Consect: Adip el Seddo ei Tempo inc Utlabo – …"
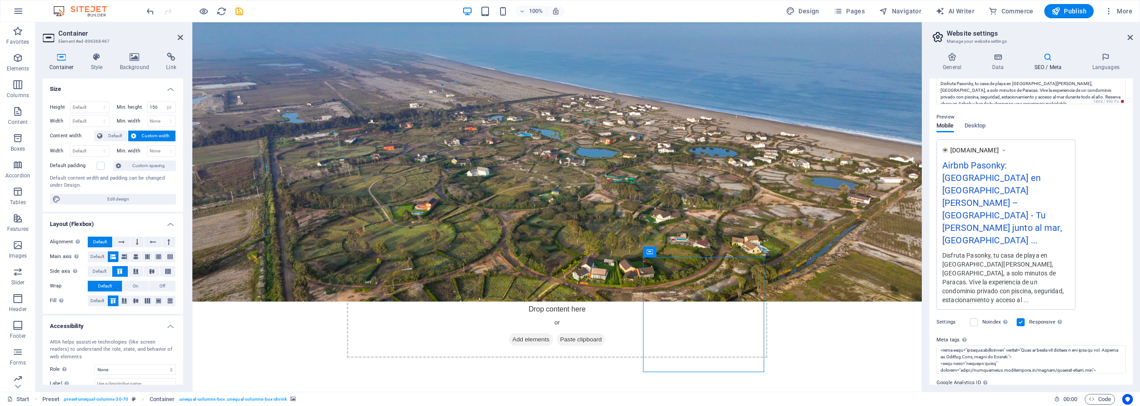
drag, startPoint x: 989, startPoint y: 361, endPoint x: 953, endPoint y: 361, distance: 36.1
click at [953, 402] on label "Google Maps API key" at bounding box center [1030, 407] width 189 height 11
drag, startPoint x: 989, startPoint y: 360, endPoint x: 970, endPoint y: 362, distance: 19.7
click at [970, 402] on label "Google Maps API key" at bounding box center [1030, 407] width 189 height 11
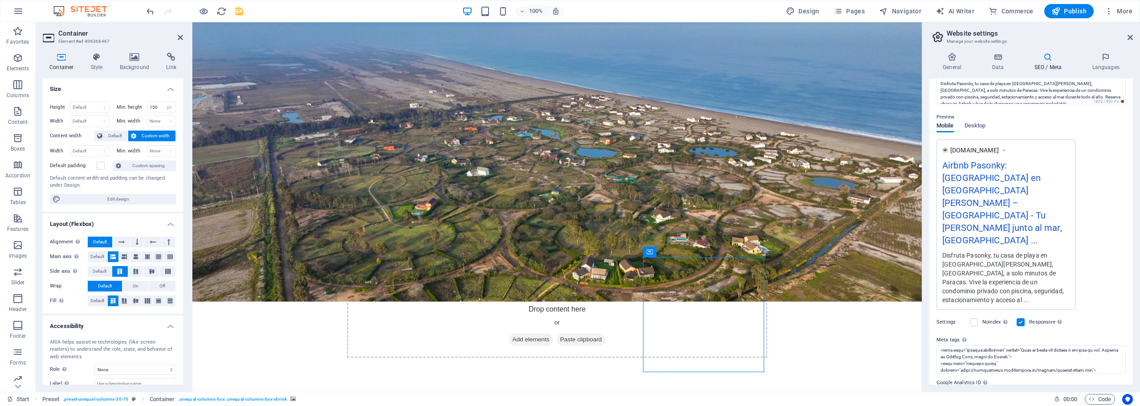
paste input "[SECURITY_DATA]"
type input "[SECURITY_DATA]"
